Goal: Task Accomplishment & Management: Use online tool/utility

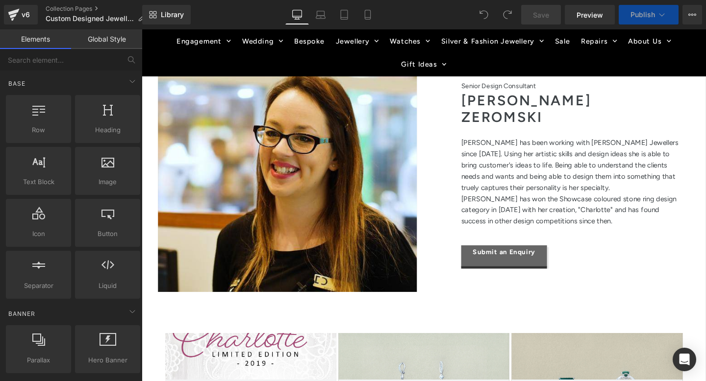
click at [324, 205] on div at bounding box center [295, 185] width 272 height 241
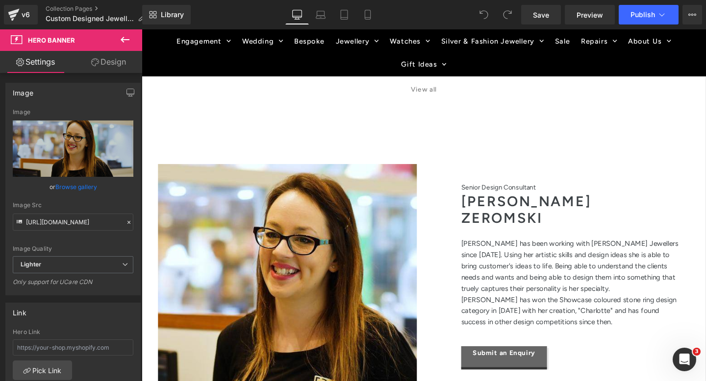
scroll to position [1340, 0]
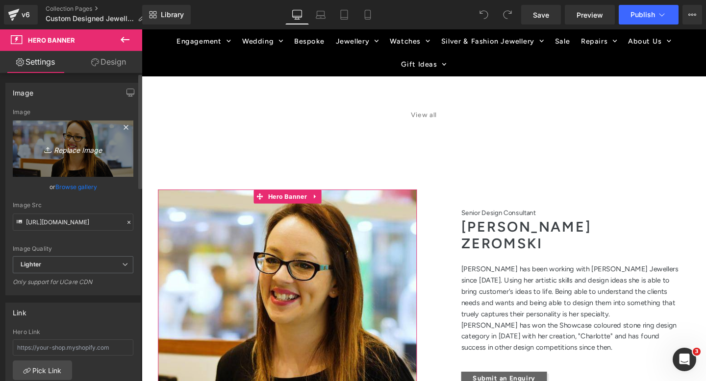
click at [78, 146] on icon "Replace Image" at bounding box center [73, 149] width 78 height 12
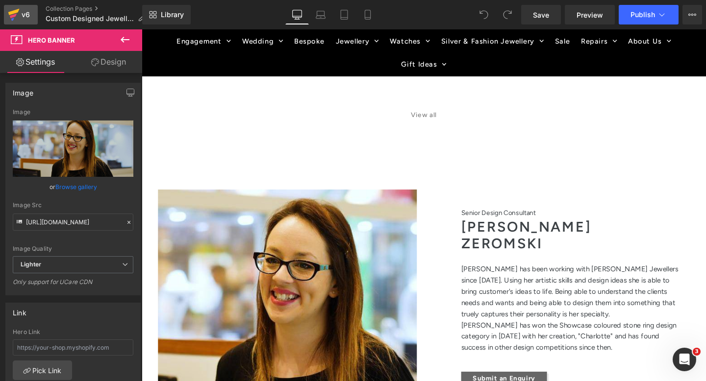
click at [12, 14] on icon at bounding box center [14, 14] width 12 height 25
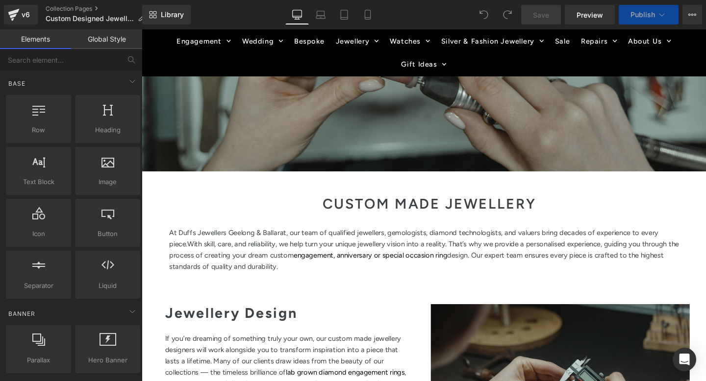
scroll to position [442, 0]
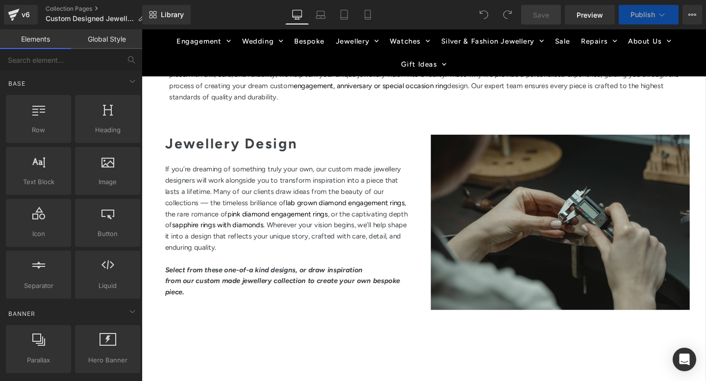
click at [542, 231] on span "Separator" at bounding box center [597, 221] width 242 height 25
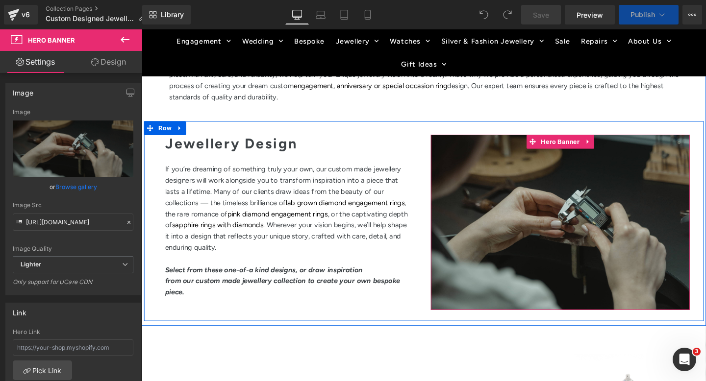
scroll to position [0, 0]
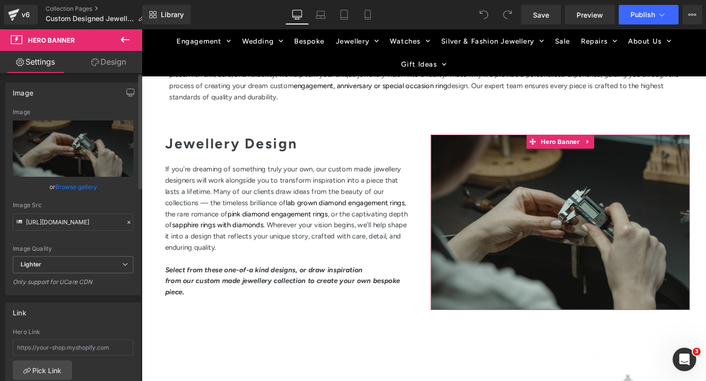
click at [72, 187] on link "Browse gallery" at bounding box center [76, 186] width 42 height 17
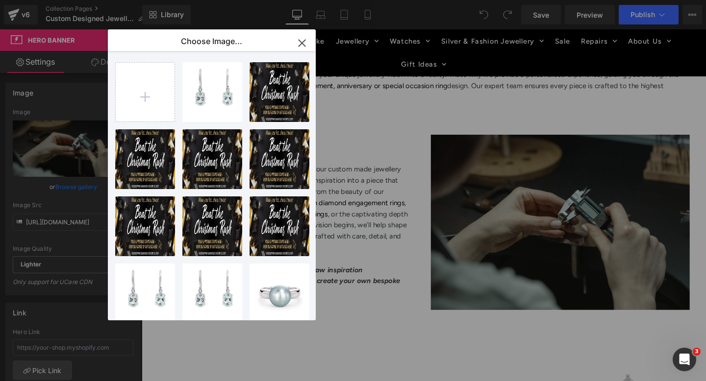
click at [301, 43] on icon "button" at bounding box center [302, 43] width 6 height 6
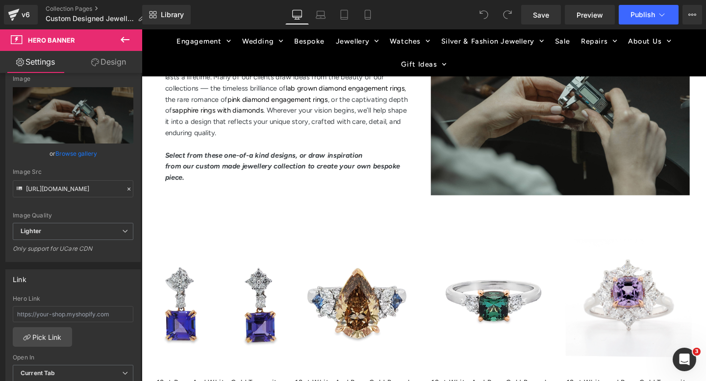
scroll to position [502, 0]
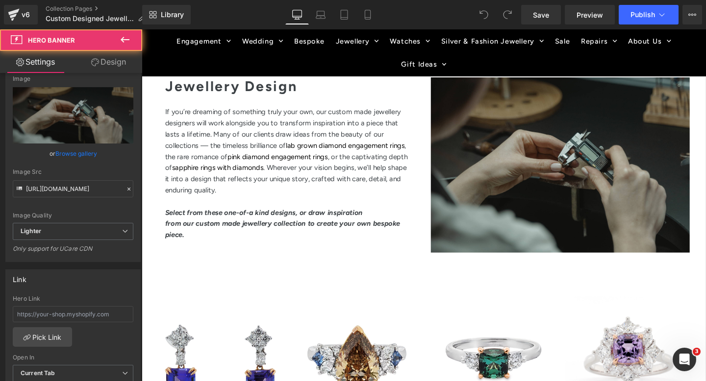
click at [496, 187] on div at bounding box center [582, 172] width 272 height 184
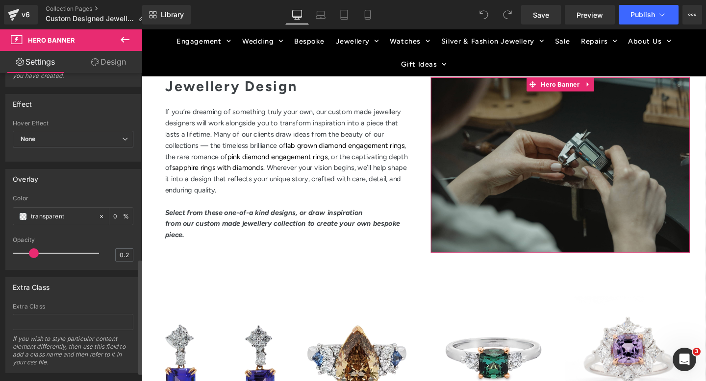
scroll to position [521, 0]
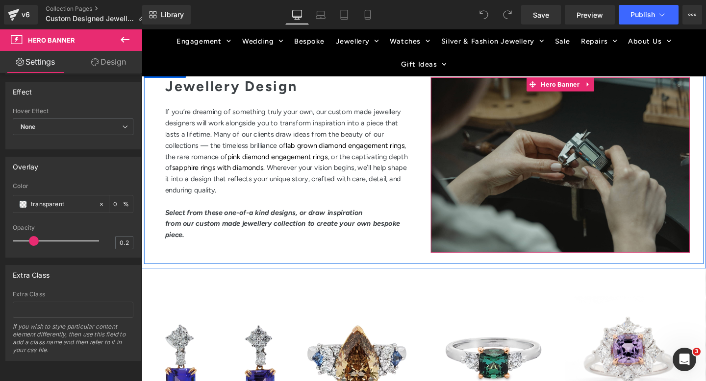
click at [522, 183] on div at bounding box center [582, 172] width 272 height 184
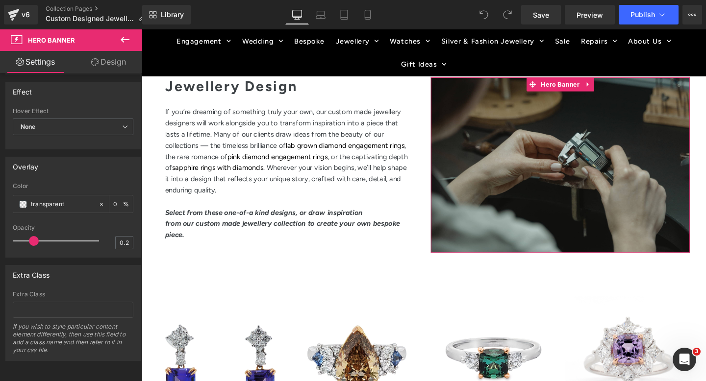
click at [34, 63] on link "Settings" at bounding box center [35, 62] width 71 height 22
click at [114, 54] on link "Design" at bounding box center [108, 62] width 71 height 22
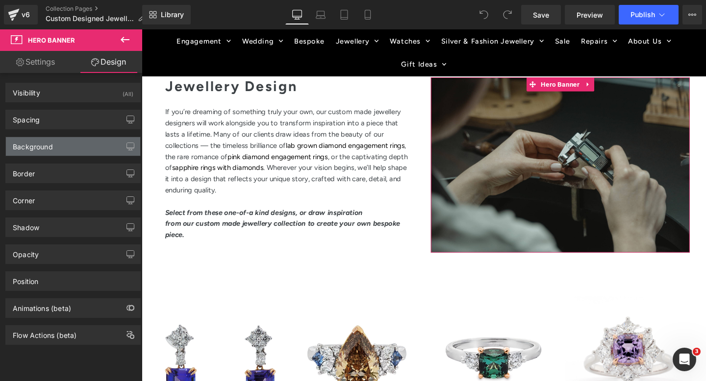
click at [54, 151] on div "Background" at bounding box center [73, 146] width 134 height 19
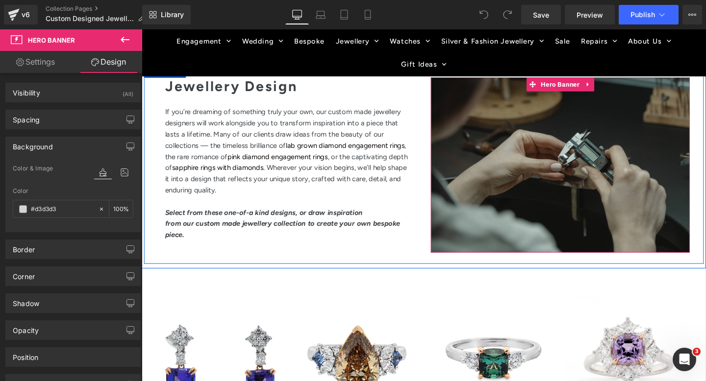
click at [512, 136] on div at bounding box center [582, 172] width 272 height 184
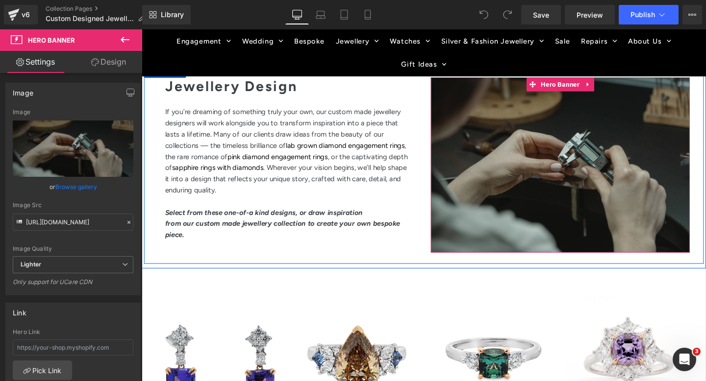
click at [512, 136] on div at bounding box center [582, 172] width 272 height 184
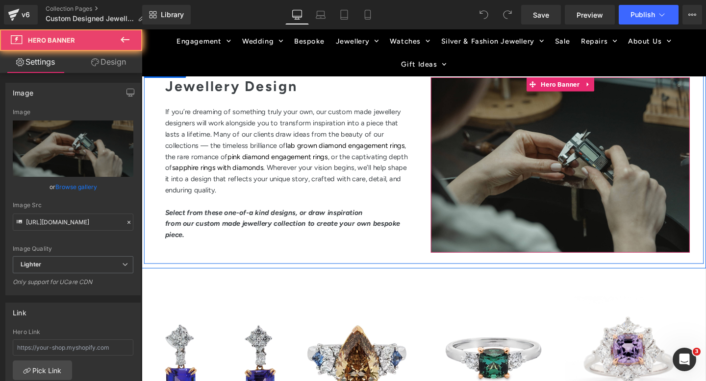
click at [512, 147] on div at bounding box center [582, 172] width 272 height 184
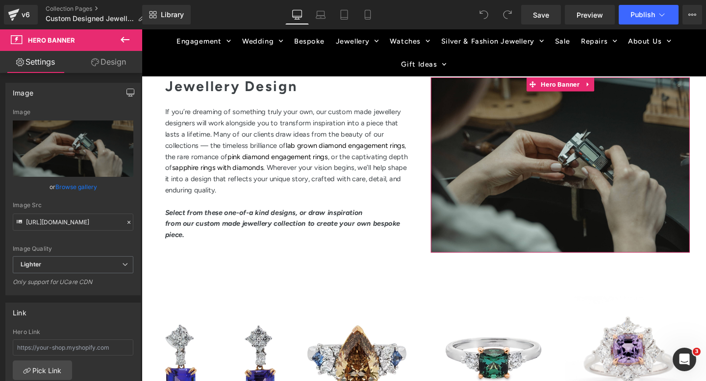
click at [127, 91] on icon "button" at bounding box center [131, 93] width 8 height 8
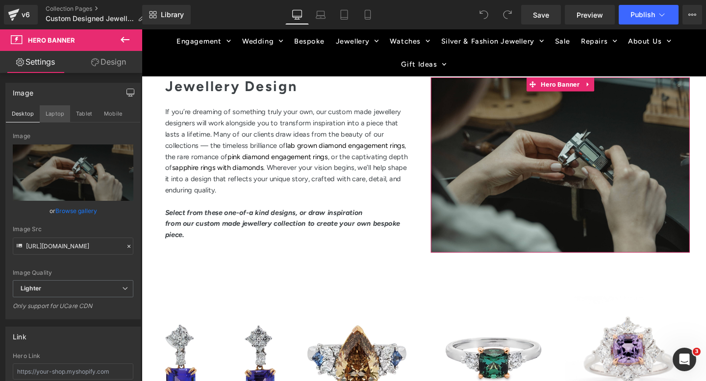
click at [54, 113] on button "Laptop" at bounding box center [55, 113] width 30 height 17
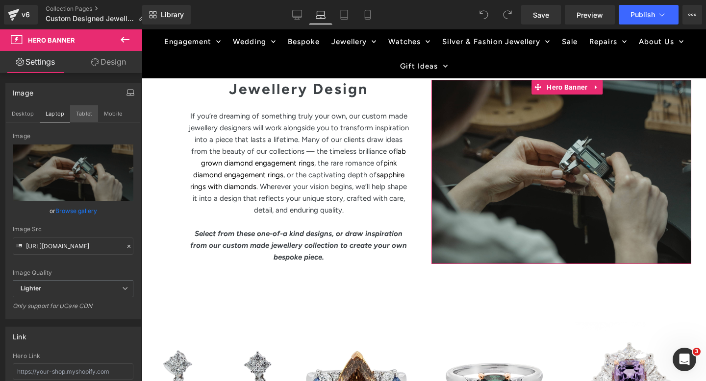
click at [76, 113] on button "Tablet" at bounding box center [84, 113] width 28 height 17
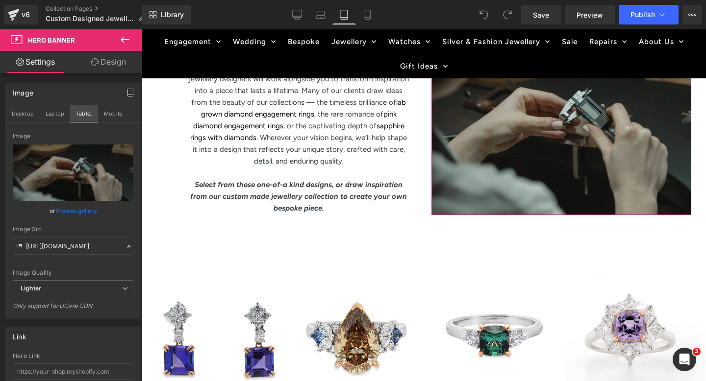
scroll to position [421, 0]
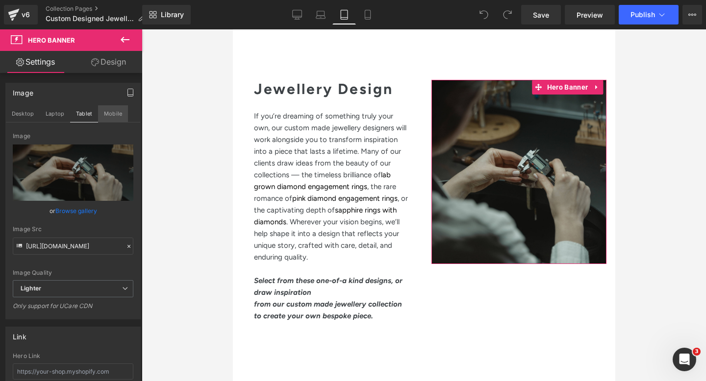
click at [105, 112] on button "Mobile" at bounding box center [113, 113] width 30 height 17
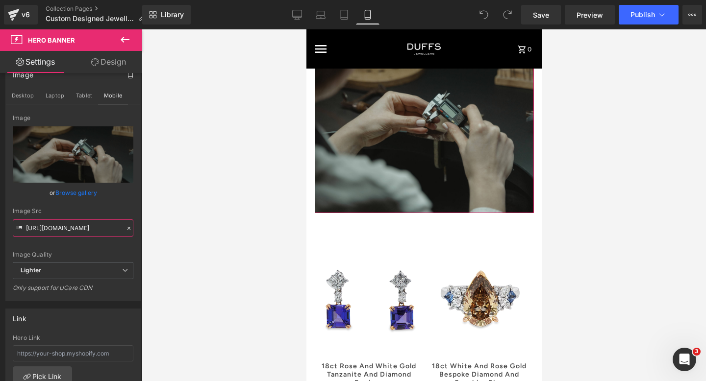
scroll to position [0, 358]
drag, startPoint x: 90, startPoint y: 229, endPoint x: 144, endPoint y: 229, distance: 53.4
click at [144, 229] on div "You are previewing how the will restyle your page. You can not edit Elements in…" at bounding box center [353, 199] width 706 height 398
click at [26, 91] on button "Desktop" at bounding box center [23, 95] width 34 height 17
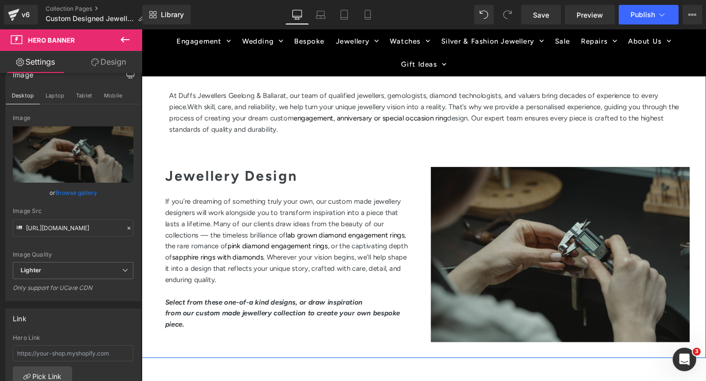
scroll to position [374, 0]
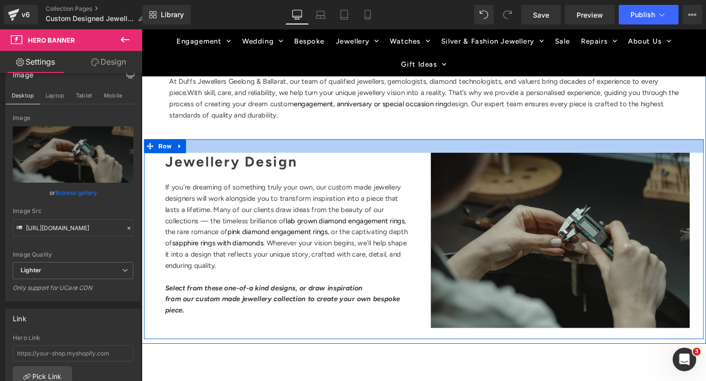
click at [429, 153] on div at bounding box center [438, 152] width 588 height 14
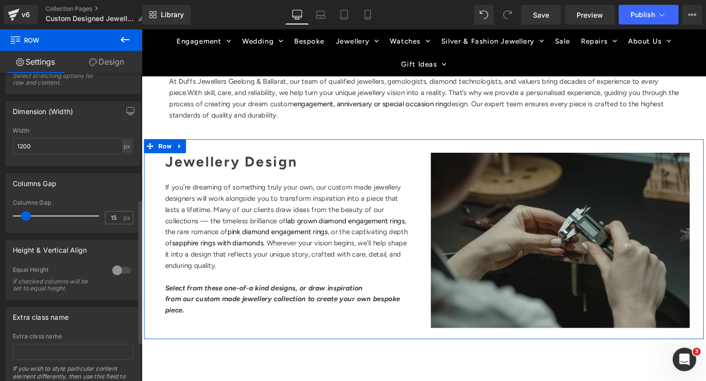
scroll to position [353, 0]
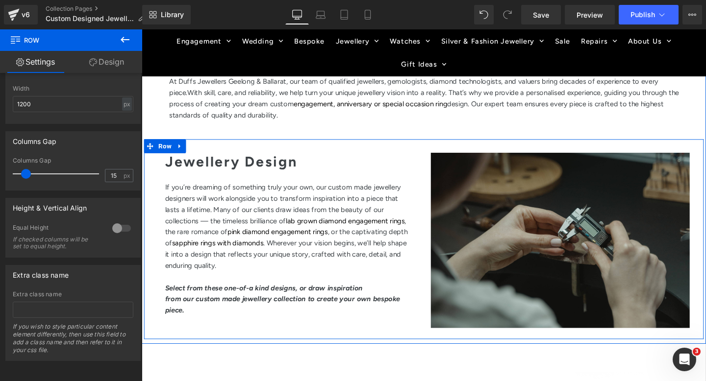
click at [435, 165] on div "Jewellery Design Heading If you’re dreaming of something truly your own, our cu…" at bounding box center [295, 257] width 287 height 196
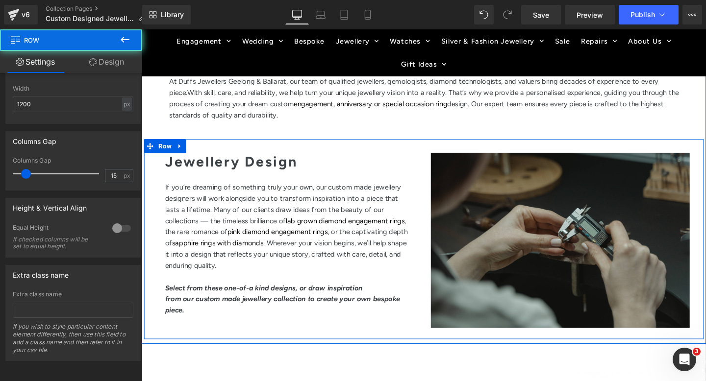
click at [435, 165] on div "Jewellery Design Heading If you’re dreaming of something truly your own, our cu…" at bounding box center [295, 257] width 287 height 196
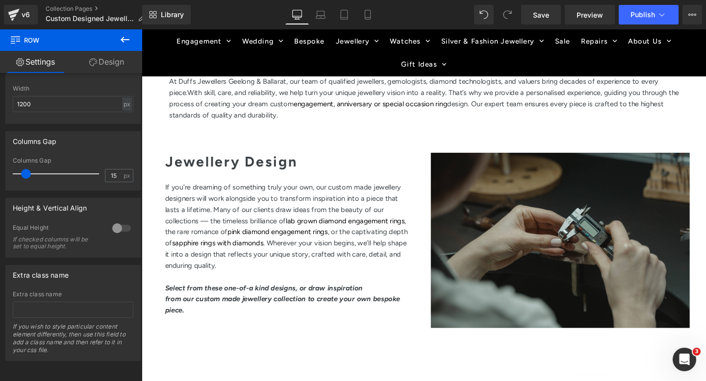
click at [129, 39] on icon at bounding box center [125, 40] width 9 height 6
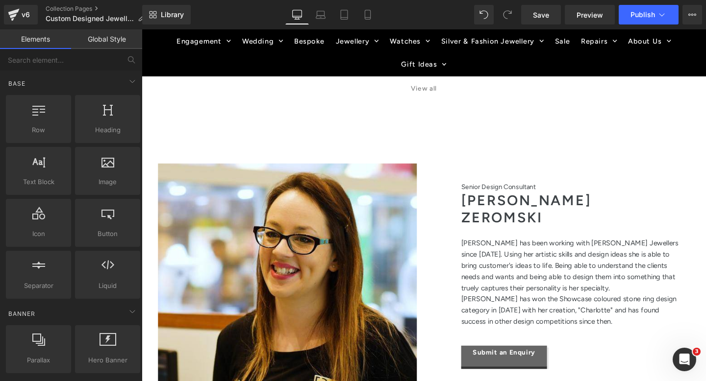
scroll to position [1346, 0]
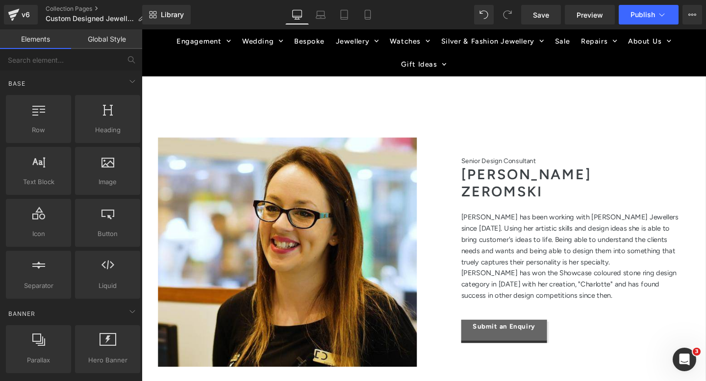
click at [222, 205] on div at bounding box center [295, 263] width 272 height 241
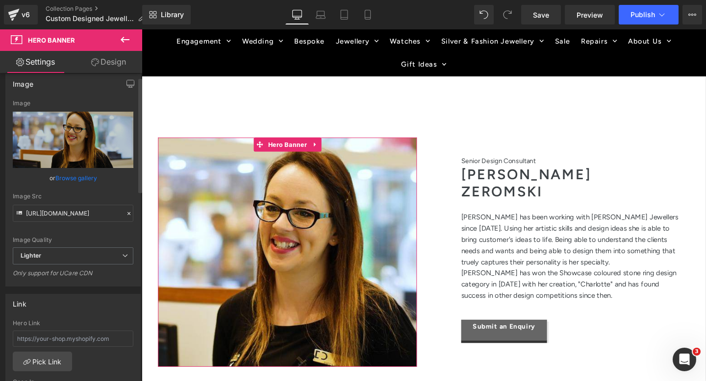
scroll to position [14, 0]
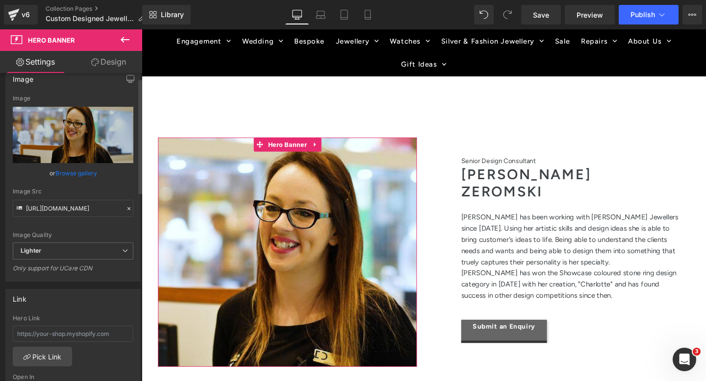
click at [34, 194] on div "Image Src" at bounding box center [73, 191] width 121 height 7
click at [39, 211] on input "[URL][DOMAIN_NAME]" at bounding box center [73, 208] width 121 height 17
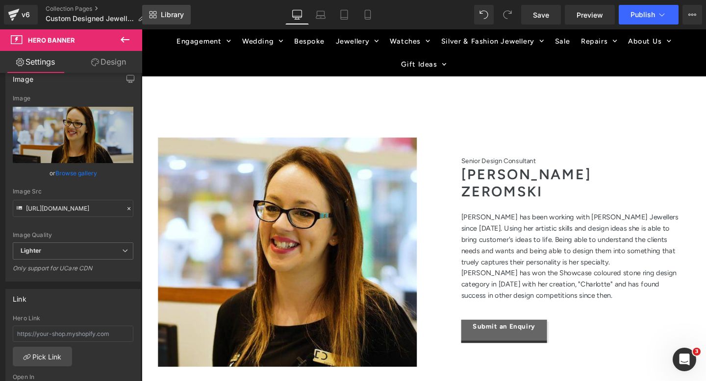
click at [157, 13] on link "Library" at bounding box center [166, 15] width 49 height 20
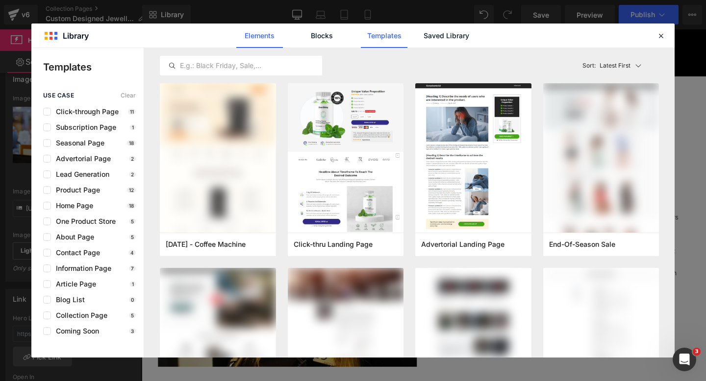
click at [265, 34] on link "Elements" at bounding box center [259, 36] width 47 height 25
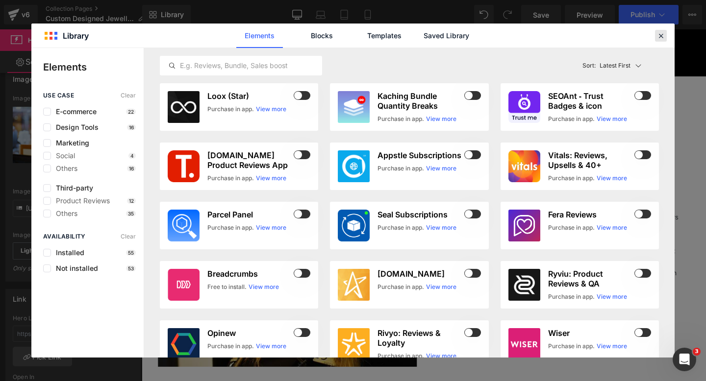
click at [661, 34] on icon at bounding box center [661, 35] width 9 height 9
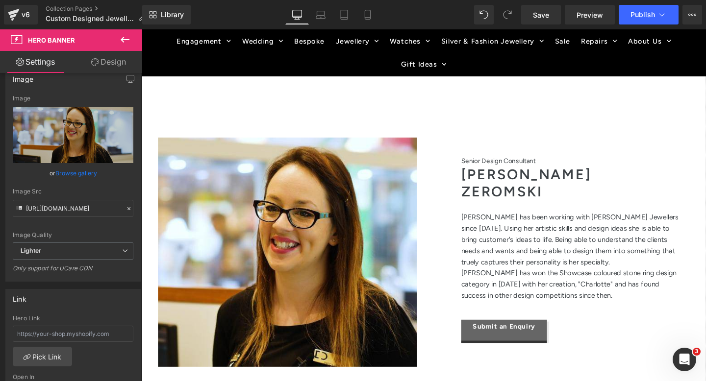
click at [218, 150] on div at bounding box center [295, 263] width 272 height 241
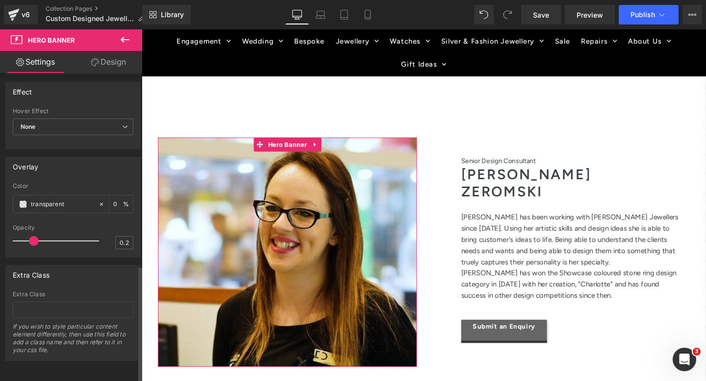
scroll to position [521, 0]
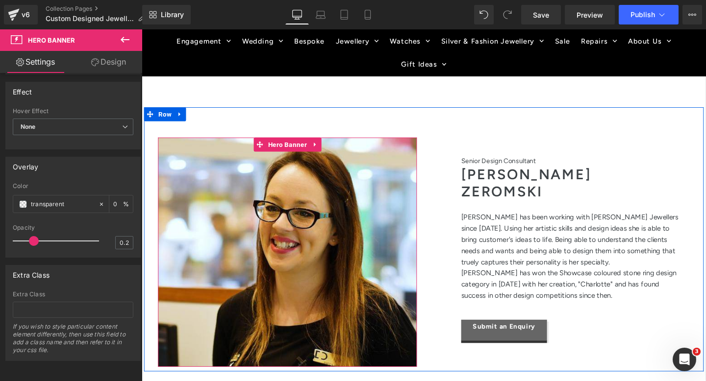
click at [228, 238] on div at bounding box center [295, 263] width 272 height 241
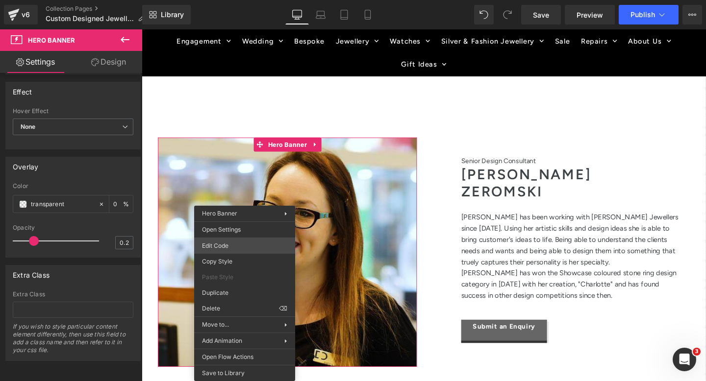
click at [253, 0] on div "You are previewing how the will restyle your page. You can not edit Elements in…" at bounding box center [353, 0] width 706 height 0
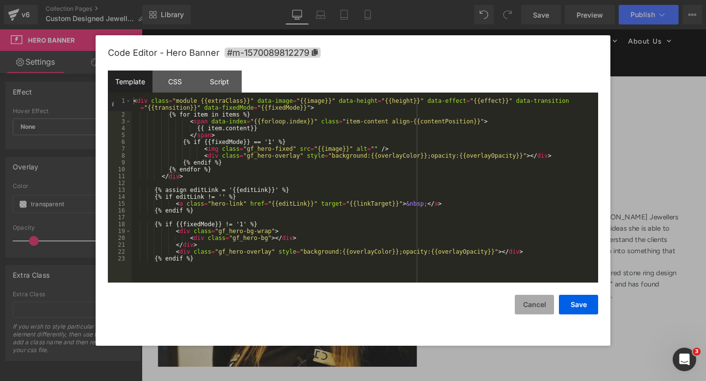
click at [523, 300] on button "Cancel" at bounding box center [534, 305] width 39 height 20
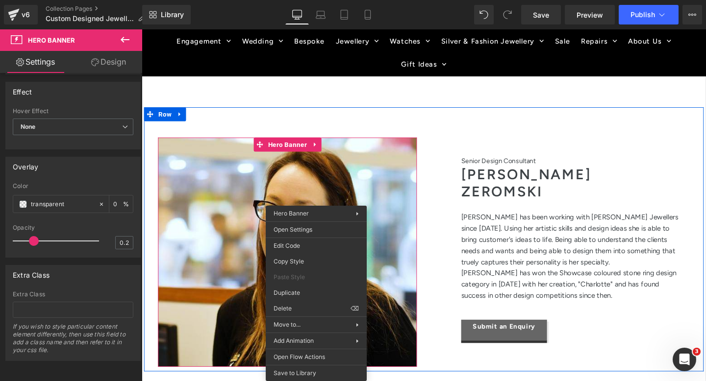
click at [369, 121] on div "Separator Hero Banner Senior Design Consultant Text Block [PERSON_NAME] Heading…" at bounding box center [438, 250] width 588 height 278
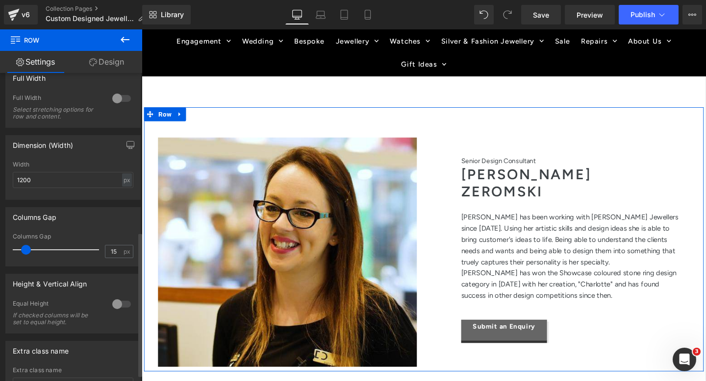
scroll to position [353, 0]
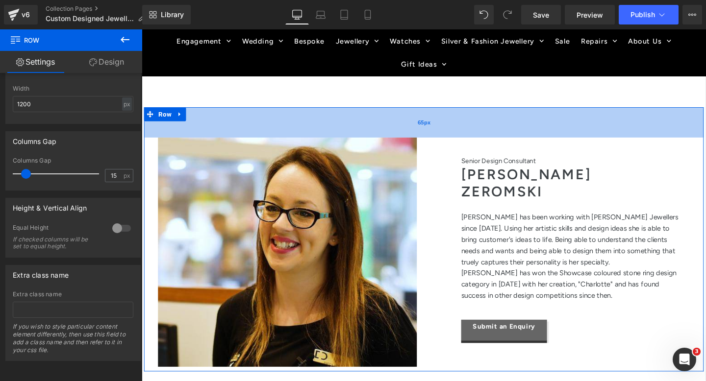
click at [326, 120] on div "65px" at bounding box center [438, 127] width 588 height 32
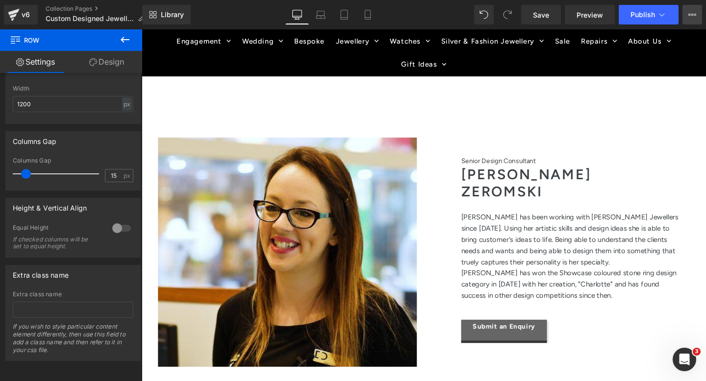
click at [694, 13] on icon at bounding box center [692, 15] width 8 height 8
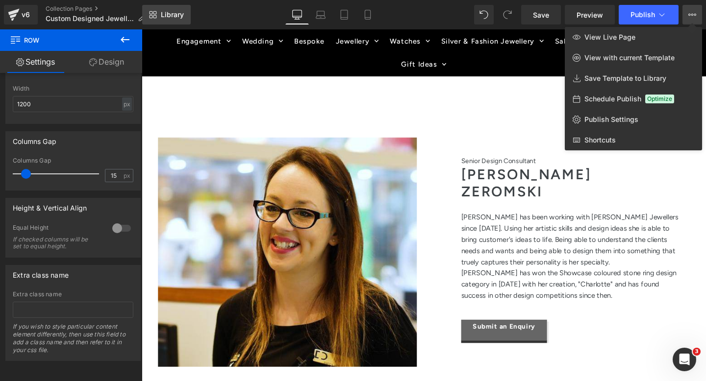
click at [152, 16] on icon at bounding box center [153, 15] width 8 height 8
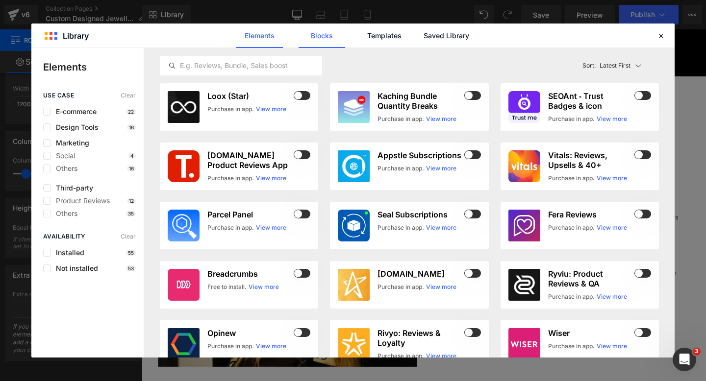
click at [327, 38] on link "Blocks" at bounding box center [322, 36] width 47 height 25
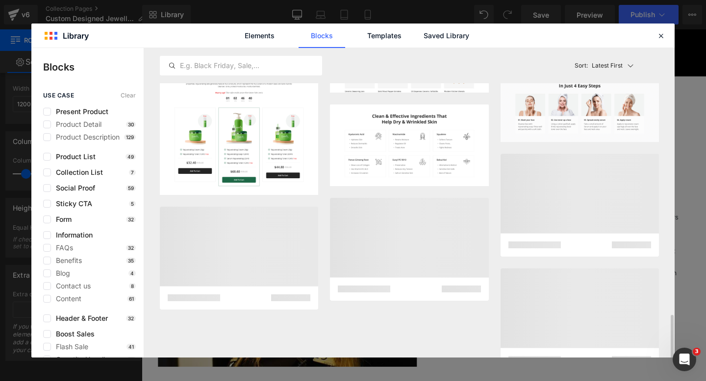
scroll to position [1014, 0]
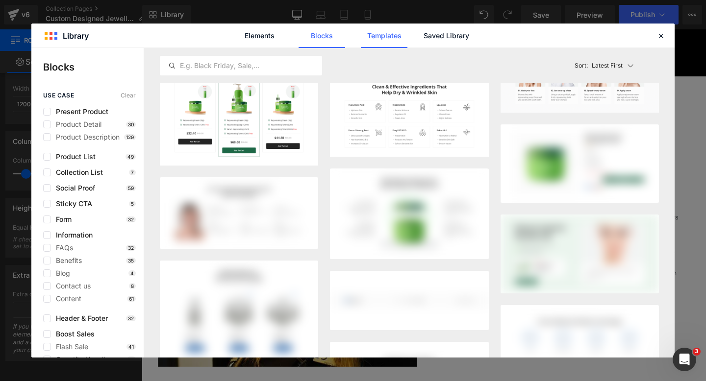
click at [391, 27] on link "Templates" at bounding box center [384, 36] width 47 height 25
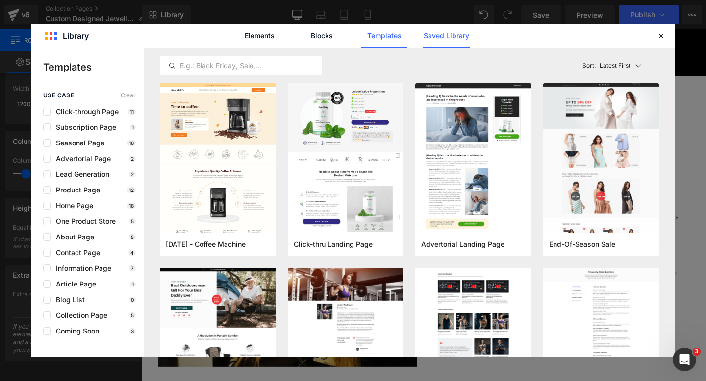
click at [446, 38] on link "Saved Library" at bounding box center [446, 36] width 47 height 25
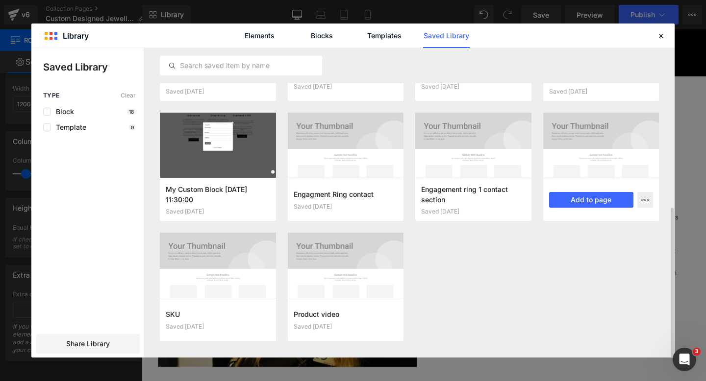
scroll to position [329, 0]
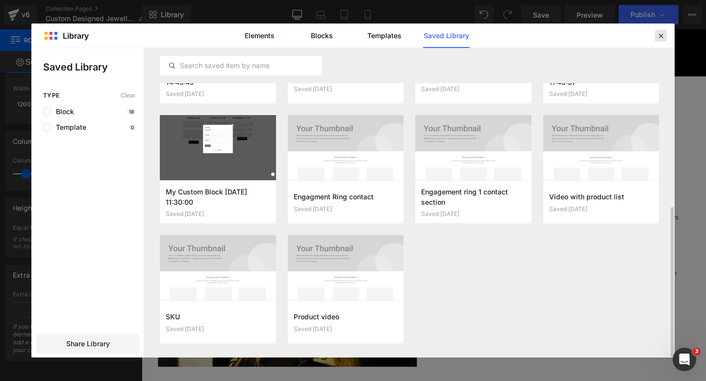
click at [661, 32] on icon at bounding box center [661, 35] width 9 height 9
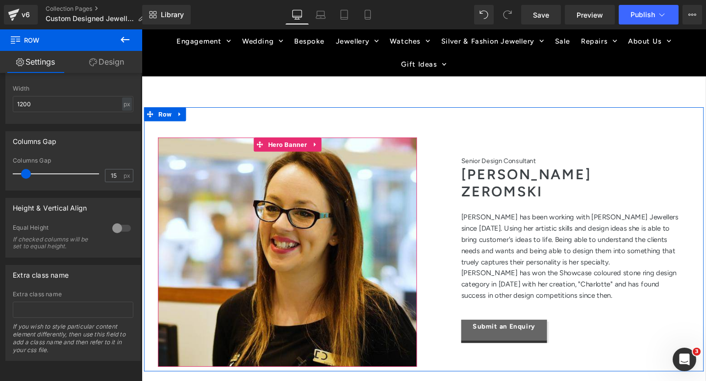
click at [245, 163] on div at bounding box center [295, 263] width 272 height 241
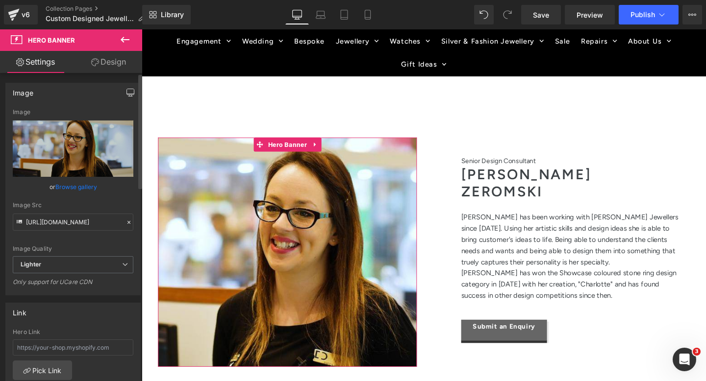
click at [127, 90] on icon "button" at bounding box center [131, 93] width 8 height 8
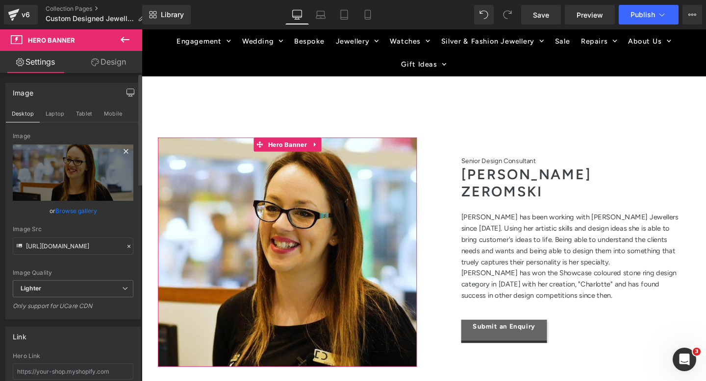
click at [23, 136] on div "Image" at bounding box center [73, 136] width 121 height 7
click at [23, 137] on div "Image" at bounding box center [73, 136] width 121 height 7
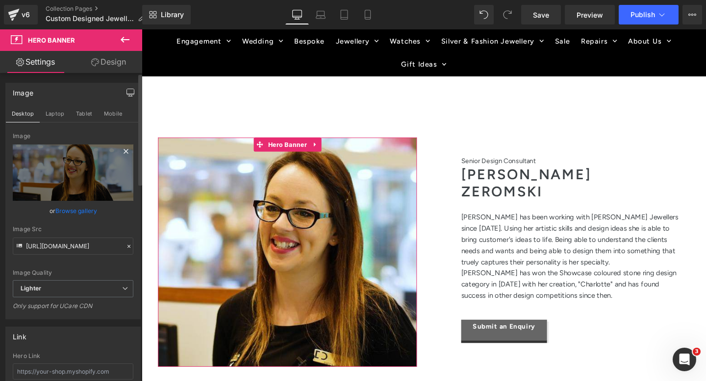
click at [23, 137] on div "Image" at bounding box center [73, 136] width 121 height 7
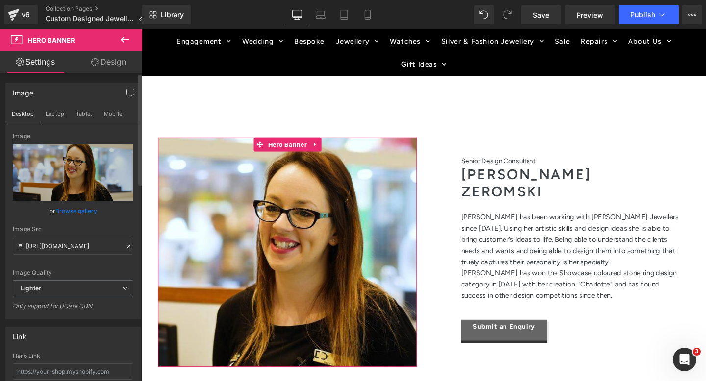
click at [77, 207] on link "Browse gallery" at bounding box center [76, 211] width 42 height 17
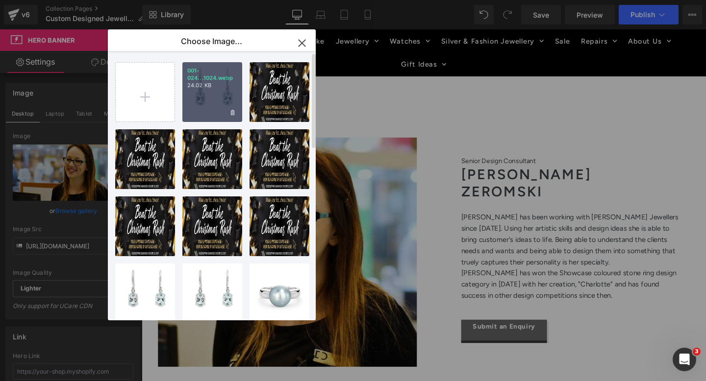
scroll to position [3, 0]
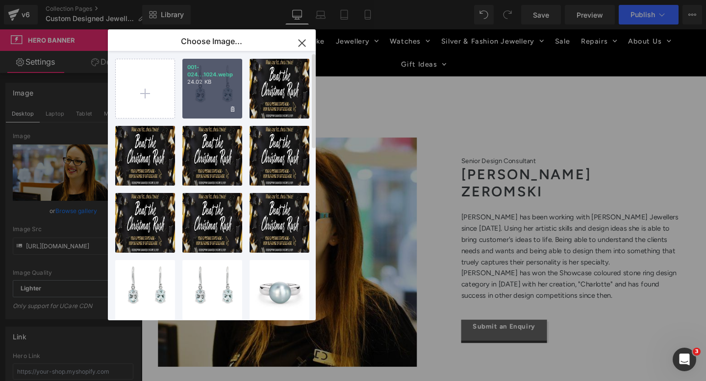
click at [215, 82] on p "24.02 KB" at bounding box center [212, 81] width 50 height 7
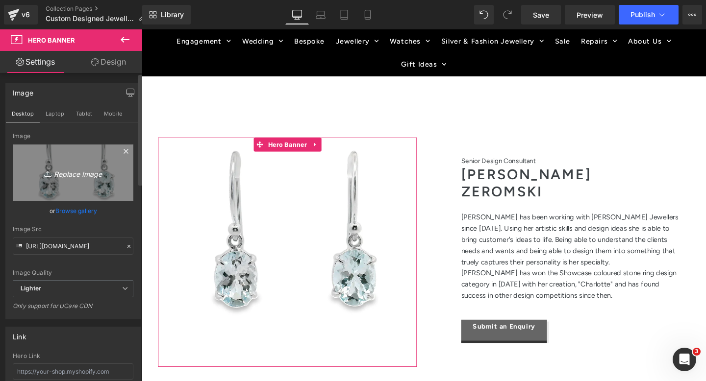
type input "[URL][DOMAIN_NAME]"
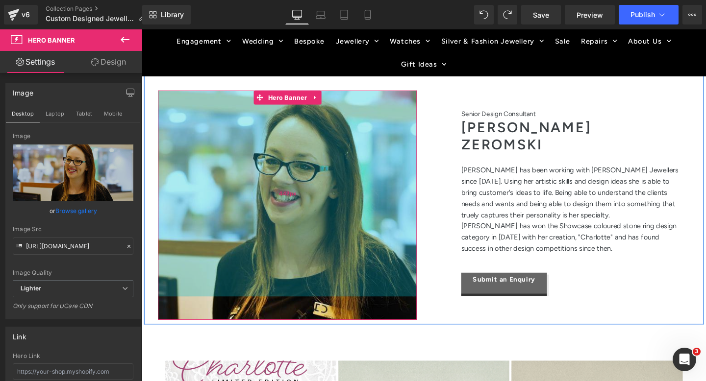
scroll to position [1415, 0]
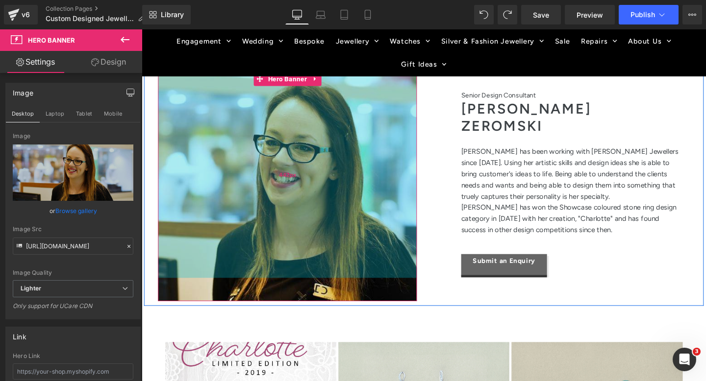
click at [409, 259] on div "442px" at bounding box center [295, 182] width 272 height 217
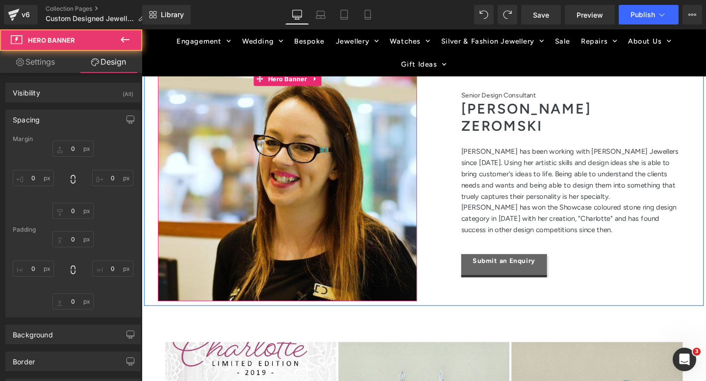
type input "0"
type input "442"
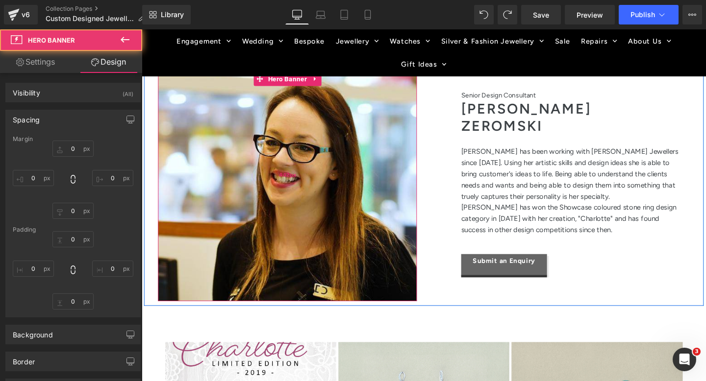
type input "0"
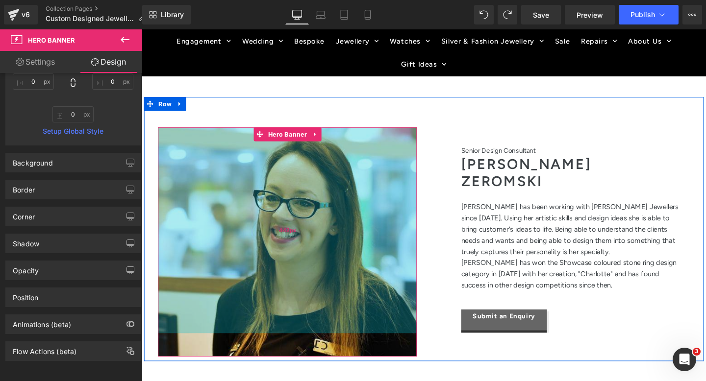
scroll to position [1278, 0]
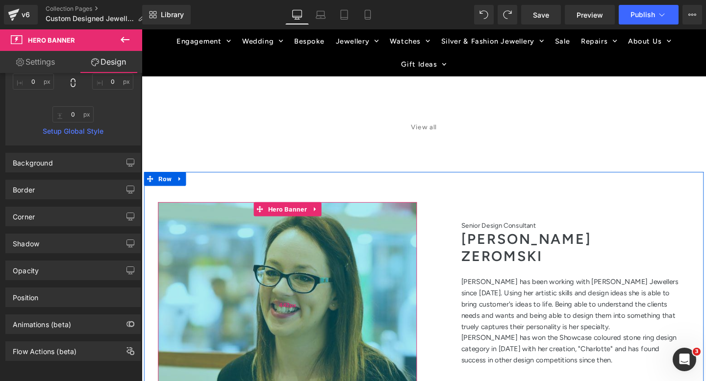
click at [385, 263] on div "442px" at bounding box center [295, 319] width 272 height 217
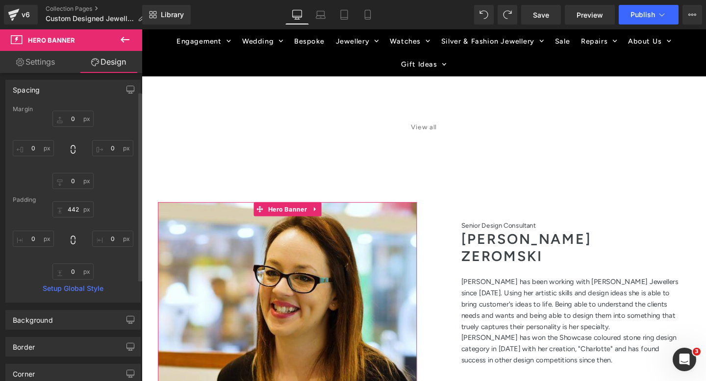
scroll to position [0, 0]
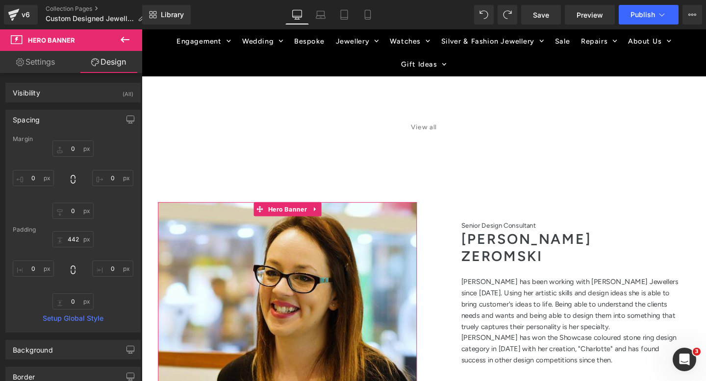
click at [38, 66] on link "Settings" at bounding box center [35, 62] width 71 height 22
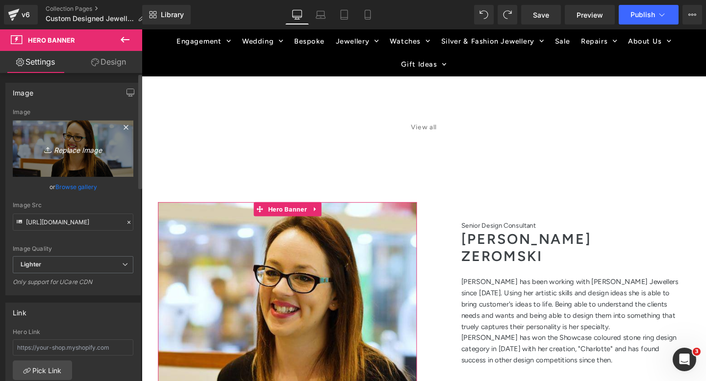
click at [98, 137] on link "Replace Image" at bounding box center [73, 149] width 121 height 56
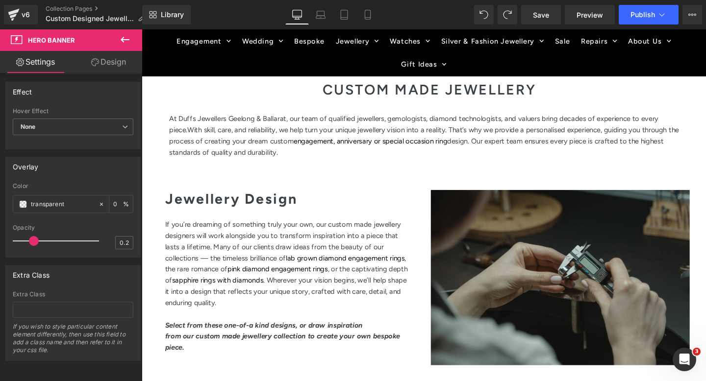
scroll to position [325, 0]
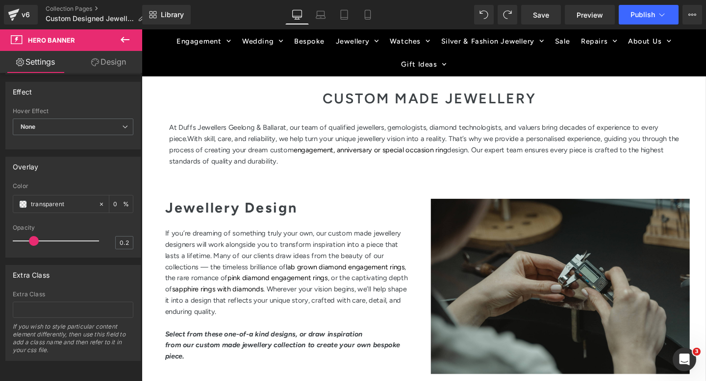
click at [526, 266] on div "Separator Hero Banner 140px 186px 62px" at bounding box center [582, 300] width 272 height 184
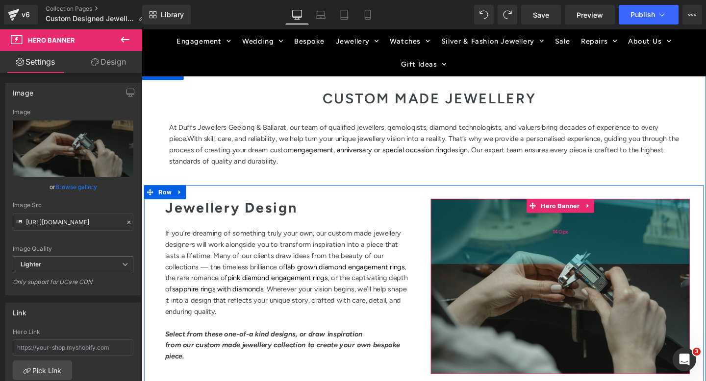
click at [563, 268] on div "140px" at bounding box center [582, 242] width 272 height 69
click at [493, 234] on div "140px" at bounding box center [582, 242] width 272 height 69
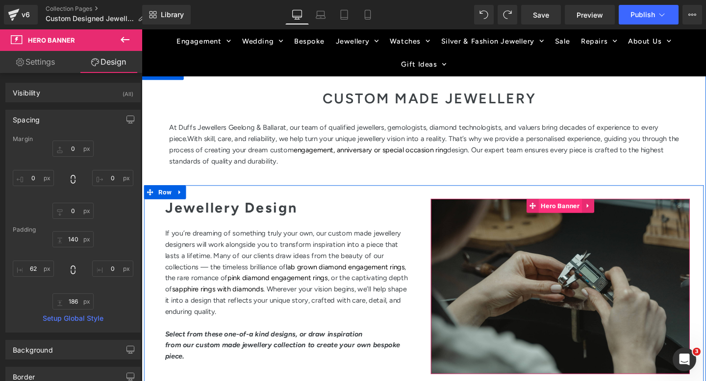
click at [568, 211] on span "Hero Banner" at bounding box center [582, 215] width 46 height 15
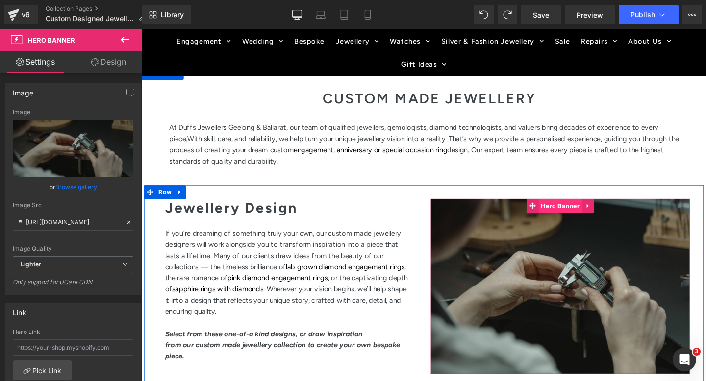
click at [568, 211] on span "Hero Banner" at bounding box center [582, 215] width 46 height 15
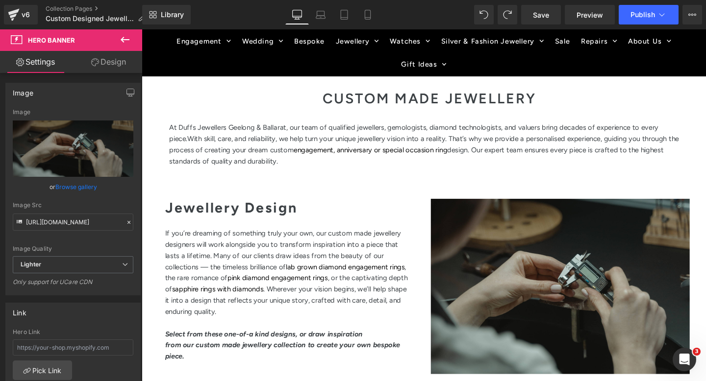
click at [124, 35] on icon at bounding box center [125, 40] width 12 height 12
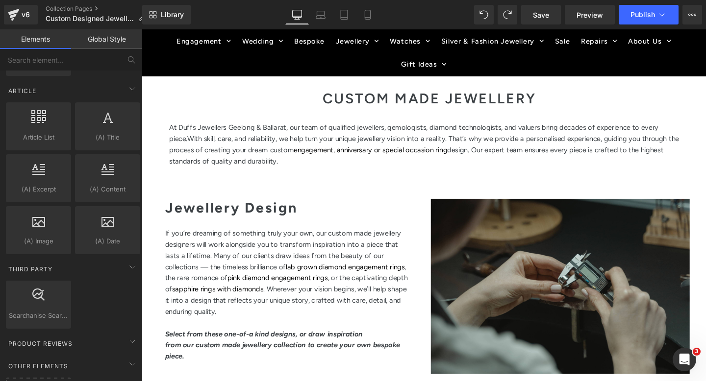
scroll to position [1800, 0]
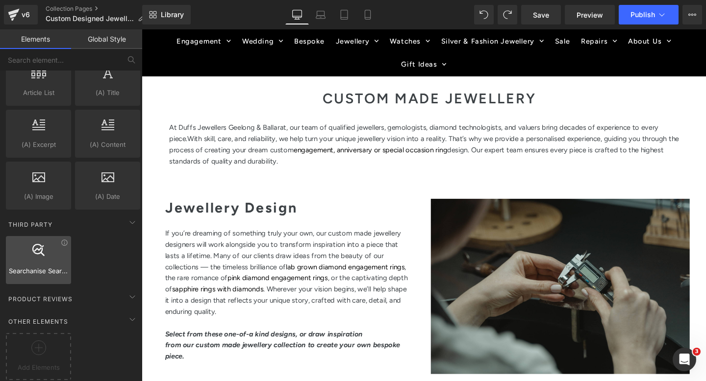
click at [55, 248] on div at bounding box center [38, 255] width 59 height 22
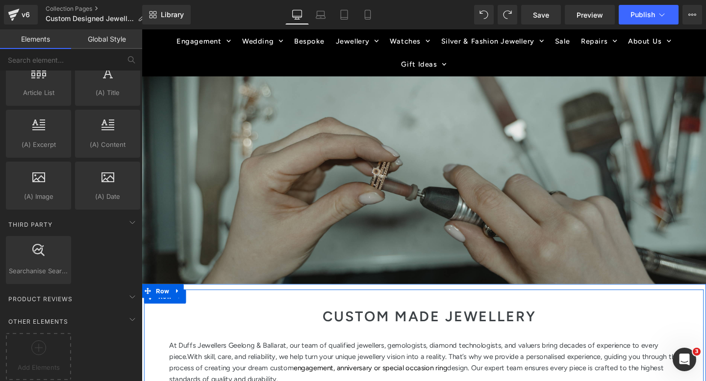
scroll to position [0, 0]
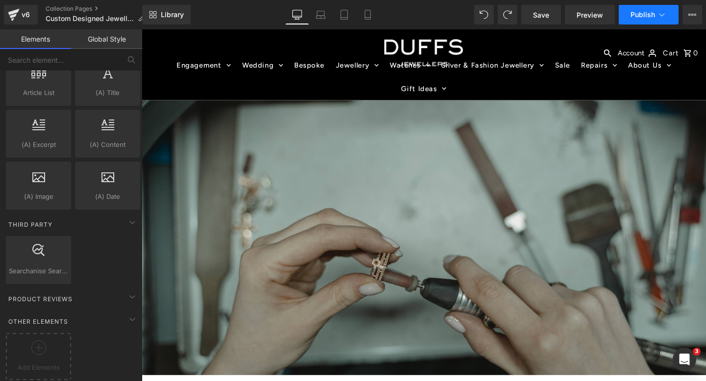
click at [662, 15] on icon at bounding box center [662, 15] width 10 height 10
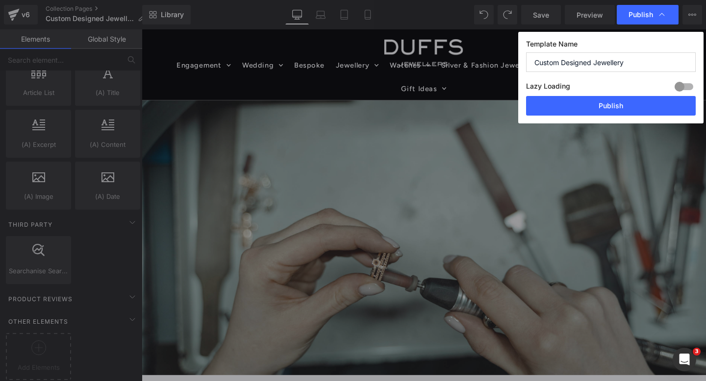
click at [662, 15] on icon at bounding box center [662, 15] width 10 height 10
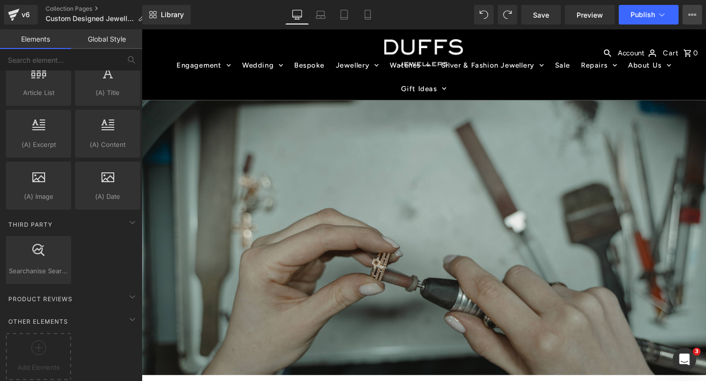
click at [699, 14] on button "View Live Page View with current Template Save Template to Library Schedule Pub…" at bounding box center [693, 15] width 20 height 20
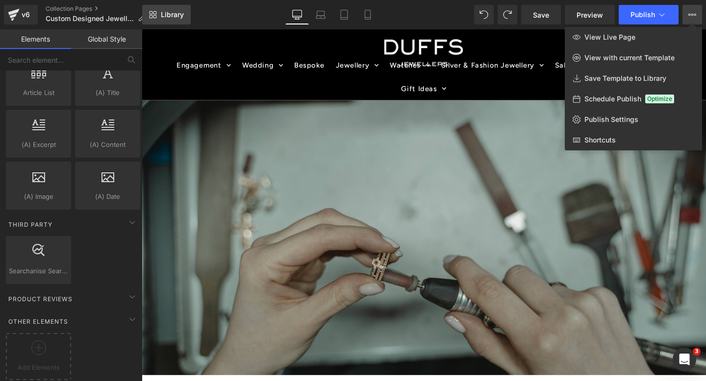
click at [142, 16] on link "Library" at bounding box center [166, 15] width 49 height 20
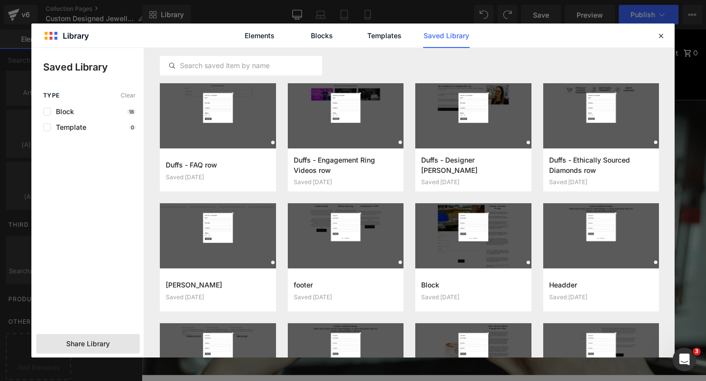
click at [114, 340] on div "Share Library" at bounding box center [87, 344] width 103 height 20
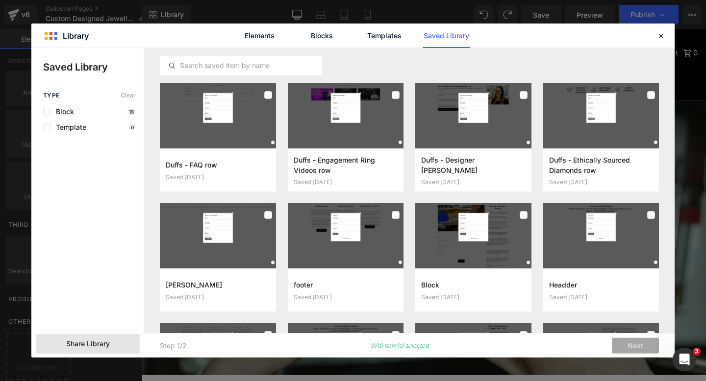
click at [114, 340] on div "Share Library" at bounding box center [87, 344] width 103 height 20
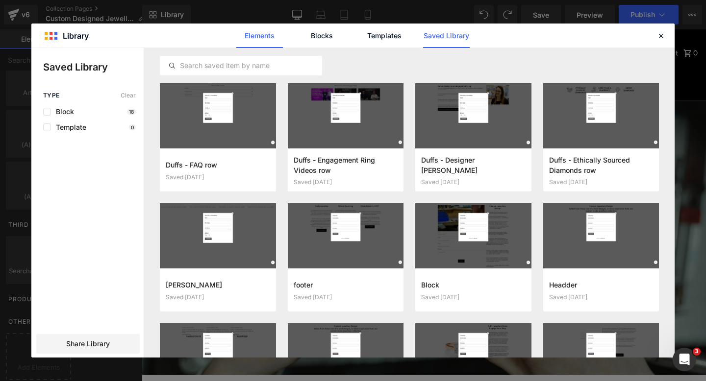
click at [266, 36] on link "Elements" at bounding box center [259, 36] width 47 height 25
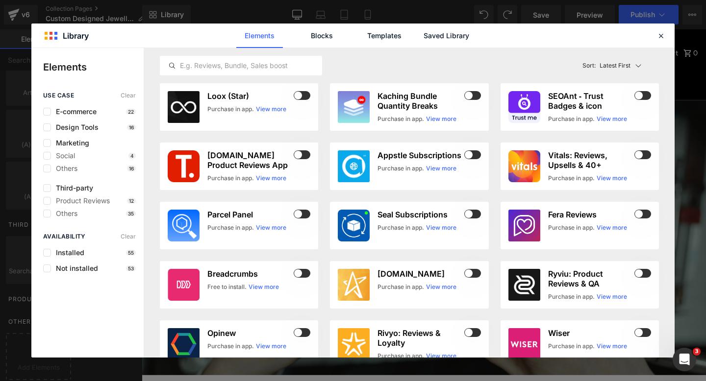
click at [658, 43] on div "Elements Blocks Templates Saved Library" at bounding box center [352, 36] width 643 height 24
click at [660, 36] on icon at bounding box center [661, 35] width 9 height 9
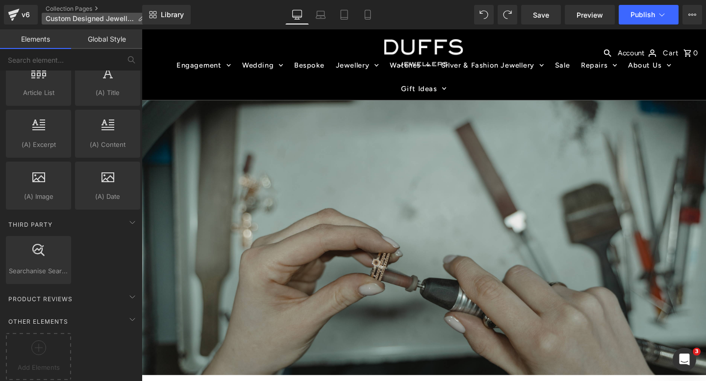
click at [141, 18] on icon at bounding box center [141, 18] width 7 height 7
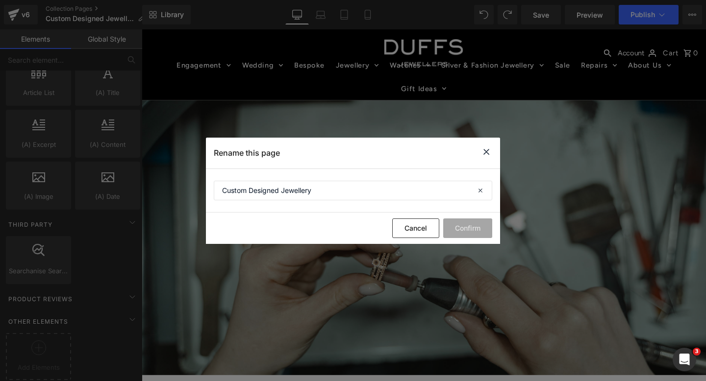
click at [487, 147] on icon at bounding box center [487, 152] width 12 height 12
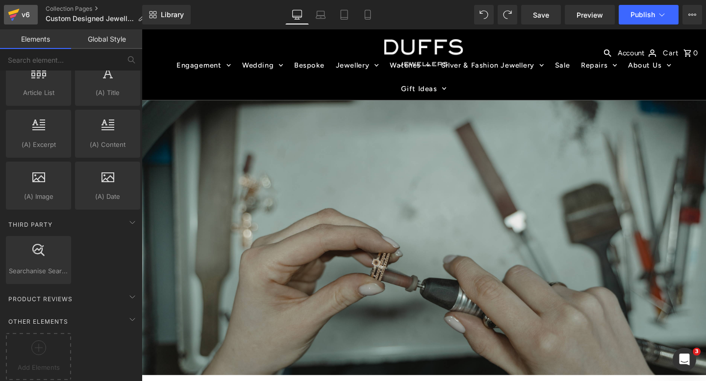
click at [24, 12] on div "v6" at bounding box center [26, 14] width 12 height 13
